Goal: Transaction & Acquisition: Subscribe to service/newsletter

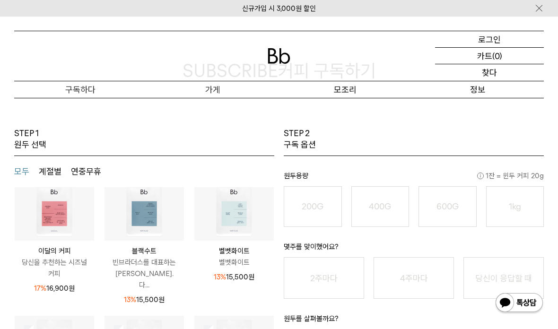
scroll to position [65, 0]
click at [45, 219] on img at bounding box center [54, 199] width 79 height 79
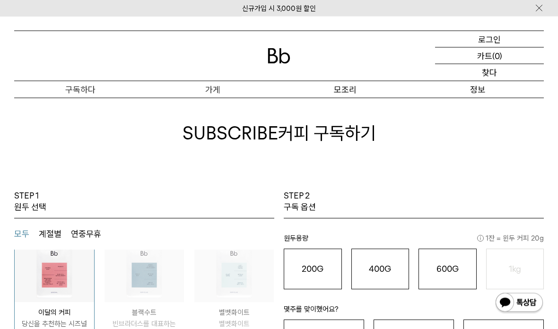
scroll to position [0, 0]
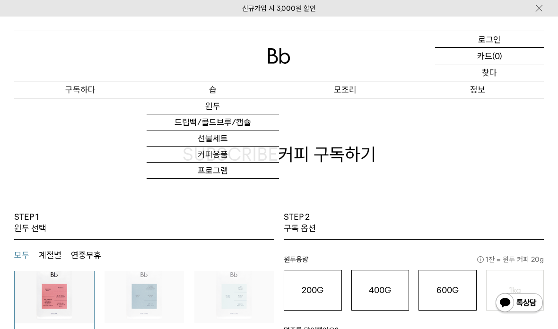
click at [199, 113] on link "원두" at bounding box center [213, 106] width 132 height 16
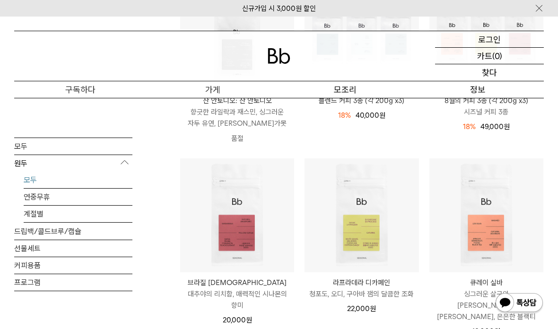
scroll to position [232, 0]
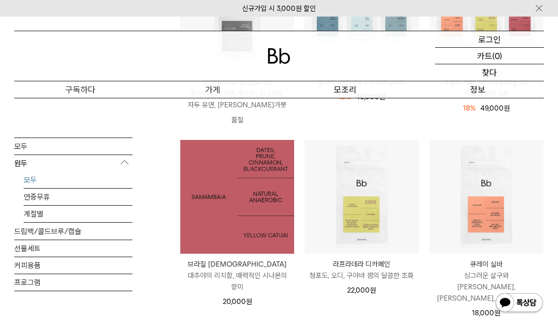
click at [204, 199] on img at bounding box center [237, 197] width 114 height 114
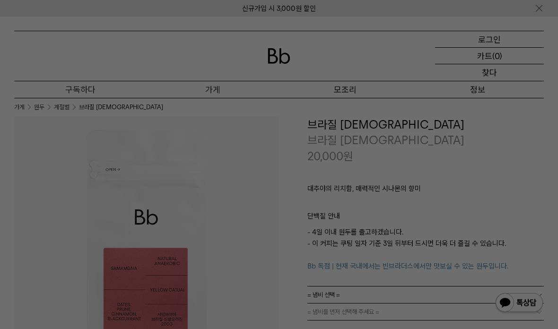
click at [153, 82] on div at bounding box center [279, 164] width 558 height 329
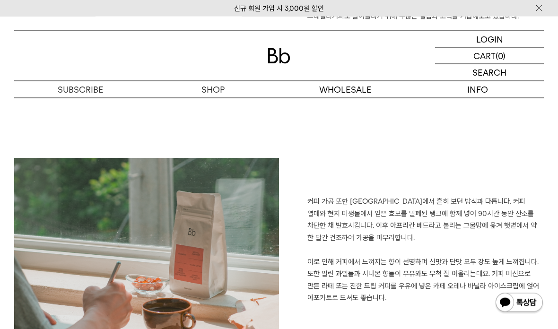
scroll to position [786, 0]
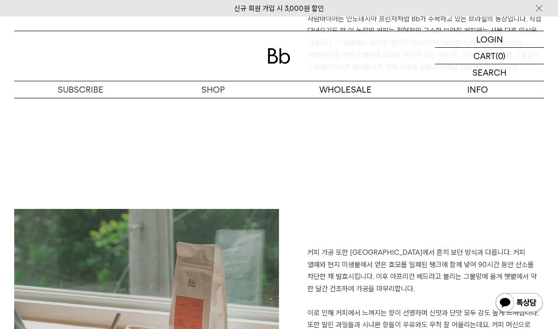
click at [280, 63] on img at bounding box center [279, 56] width 23 height 16
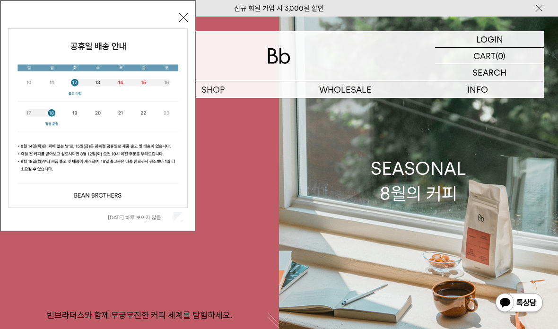
click at [177, 16] on div "오늘 하루 보이지 않음 닫기" at bounding box center [98, 118] width 180 height 216
click at [184, 26] on div "오늘 하루 보이지 않음 닫기" at bounding box center [98, 118] width 180 height 216
click at [177, 12] on div "오늘 하루 보이지 않음 닫기" at bounding box center [98, 118] width 180 height 216
click at [176, 12] on div "오늘 하루 보이지 않음 닫기" at bounding box center [98, 118] width 180 height 216
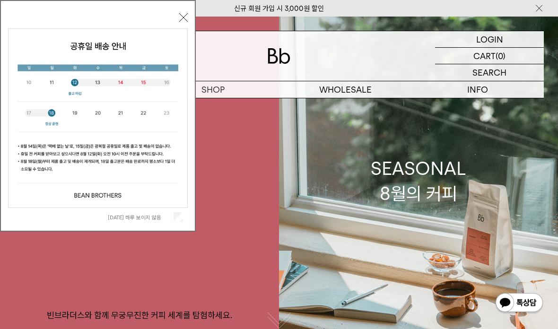
click at [176, 24] on div "오늘 하루 보이지 않음 닫기" at bounding box center [98, 118] width 180 height 216
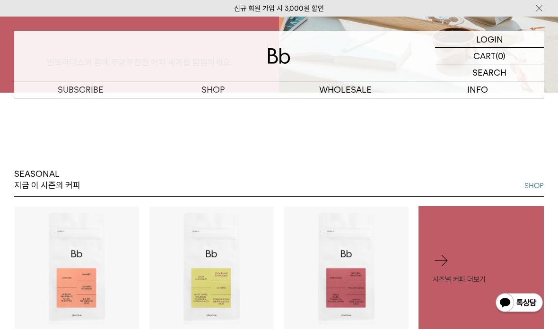
scroll to position [169, 0]
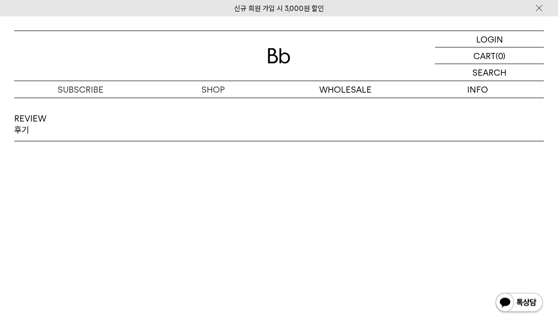
scroll to position [1240, 0]
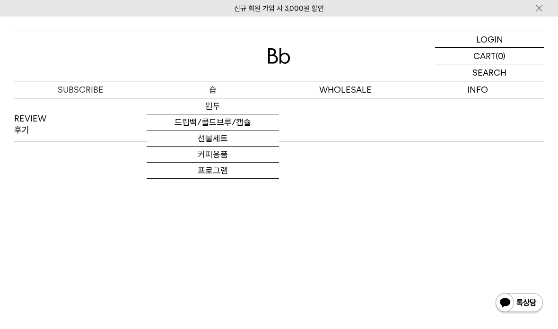
click at [192, 109] on link "원두" at bounding box center [213, 106] width 132 height 16
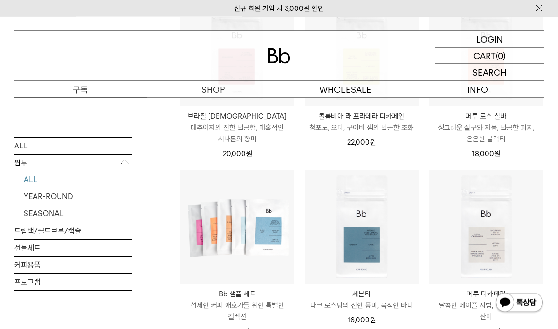
scroll to position [380, 0]
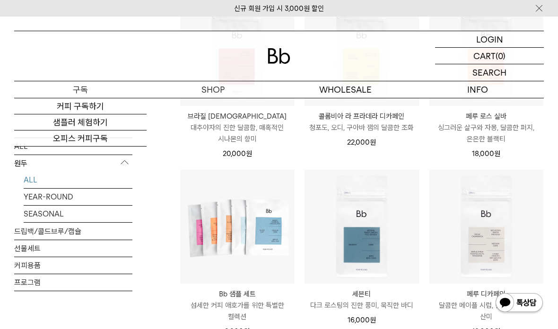
click at [53, 108] on link "커피 구독하기" at bounding box center [80, 106] width 132 height 16
